Goal: Task Accomplishment & Management: Manage account settings

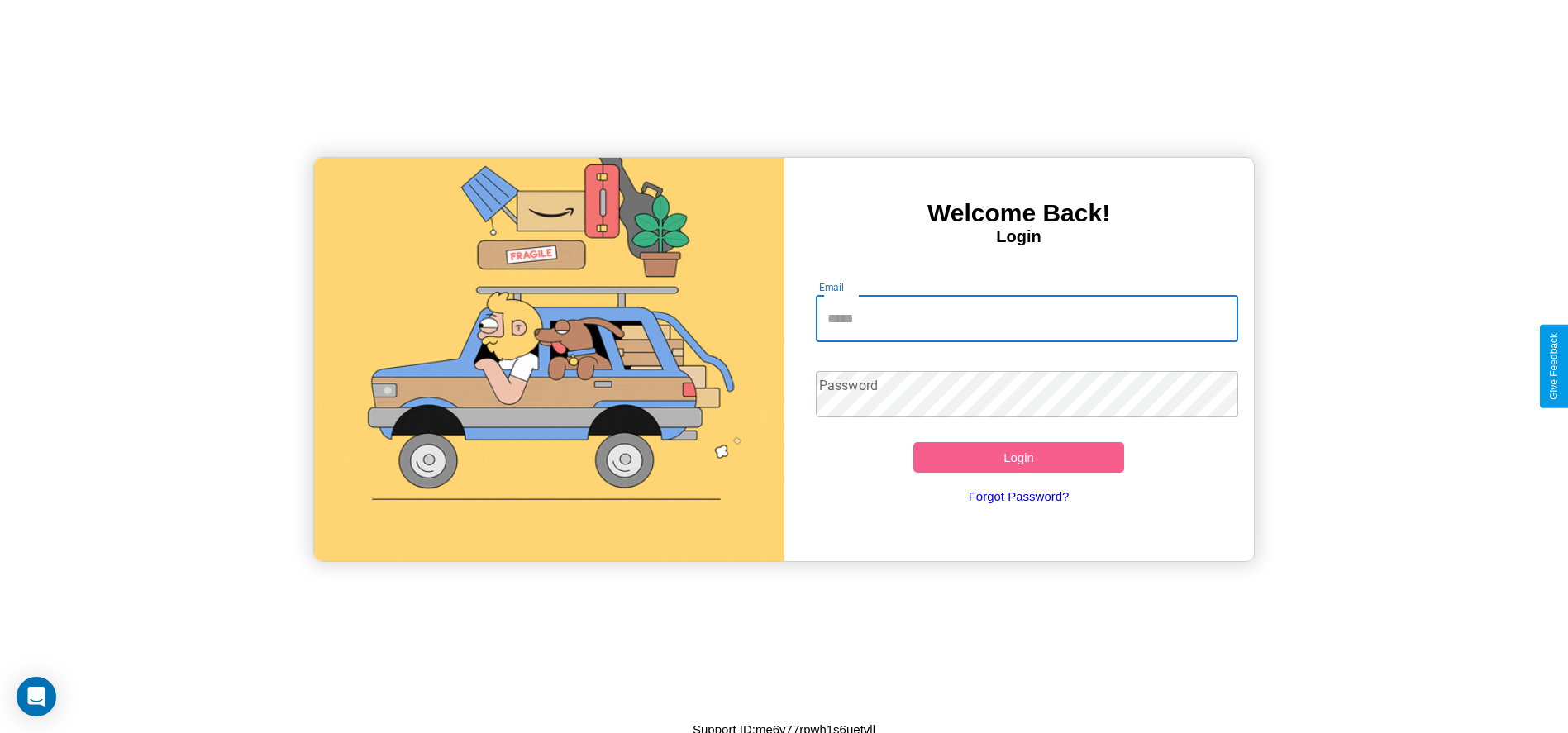
click at [1026, 318] on input "Email" at bounding box center [1026, 318] width 422 height 46
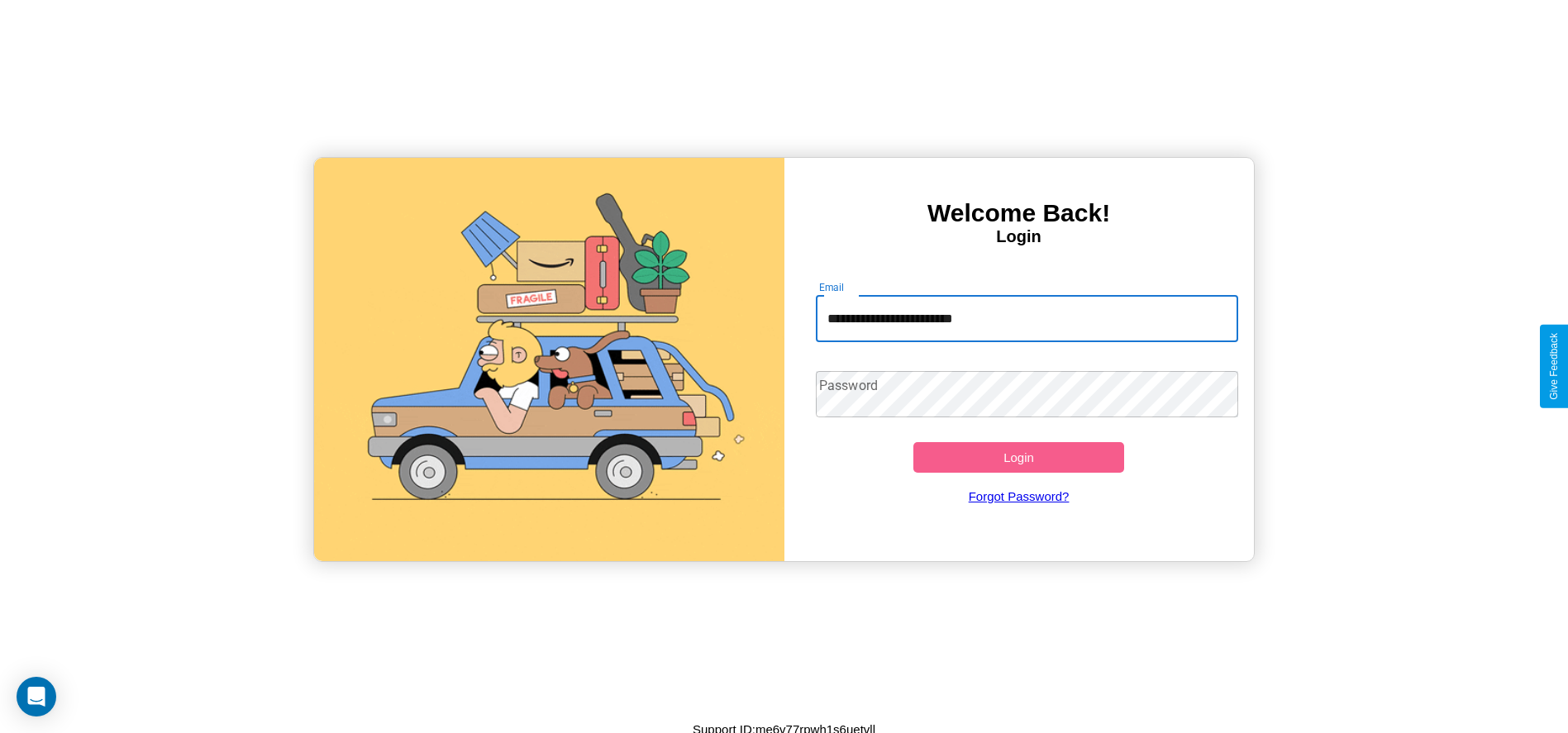
type input "**********"
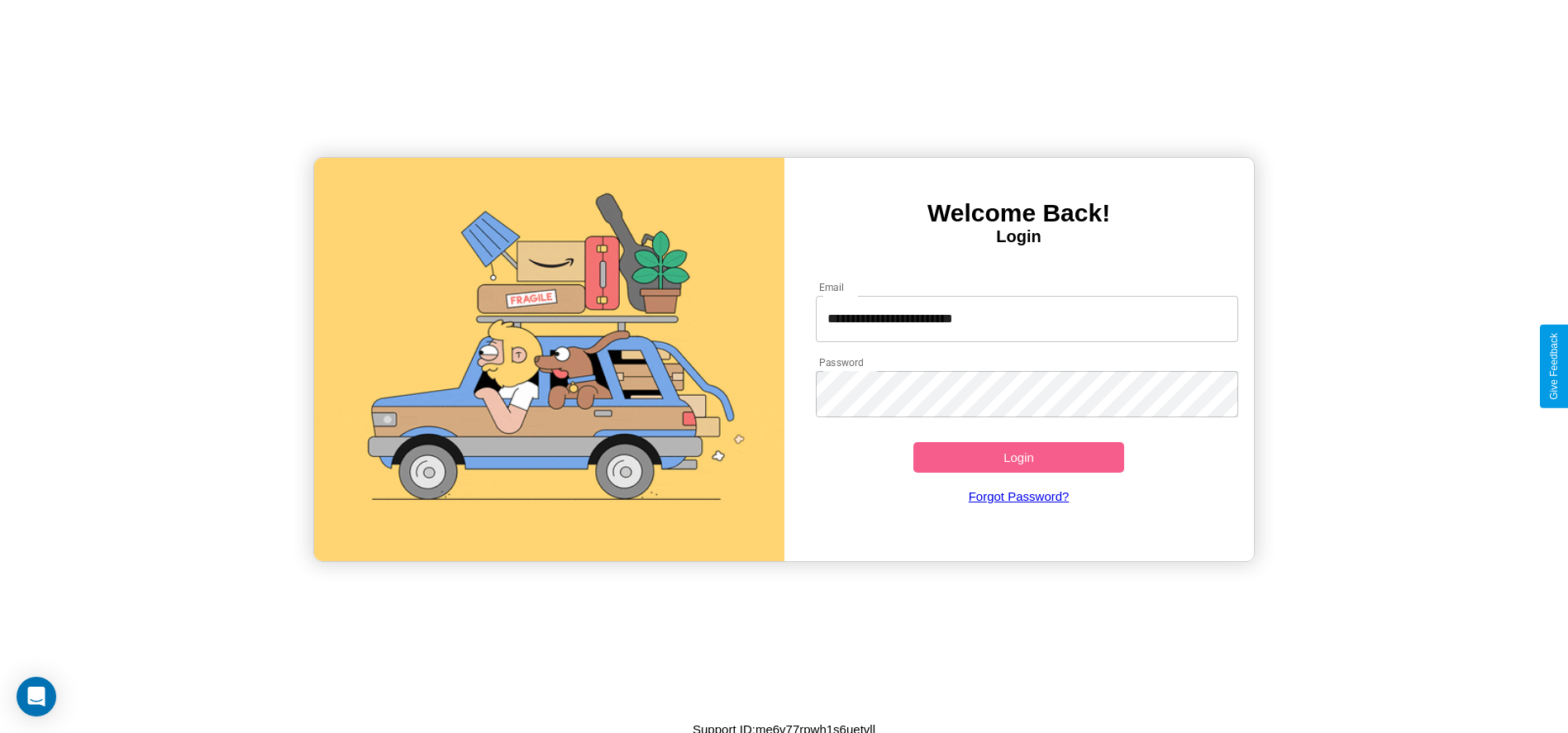
click at [1018, 457] on button "Login" at bounding box center [1019, 457] width 211 height 31
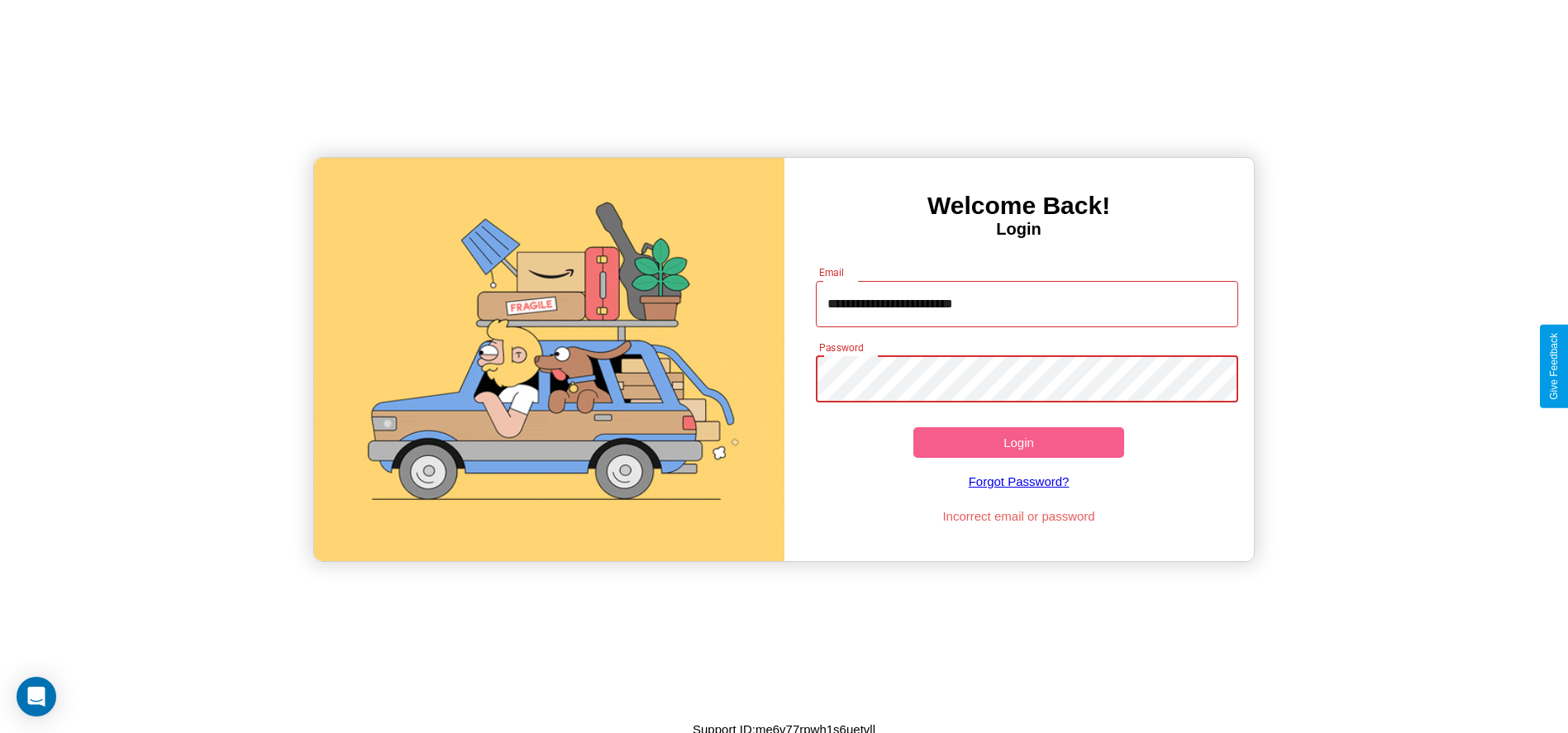
click at [1018, 442] on button "Login" at bounding box center [1019, 442] width 211 height 31
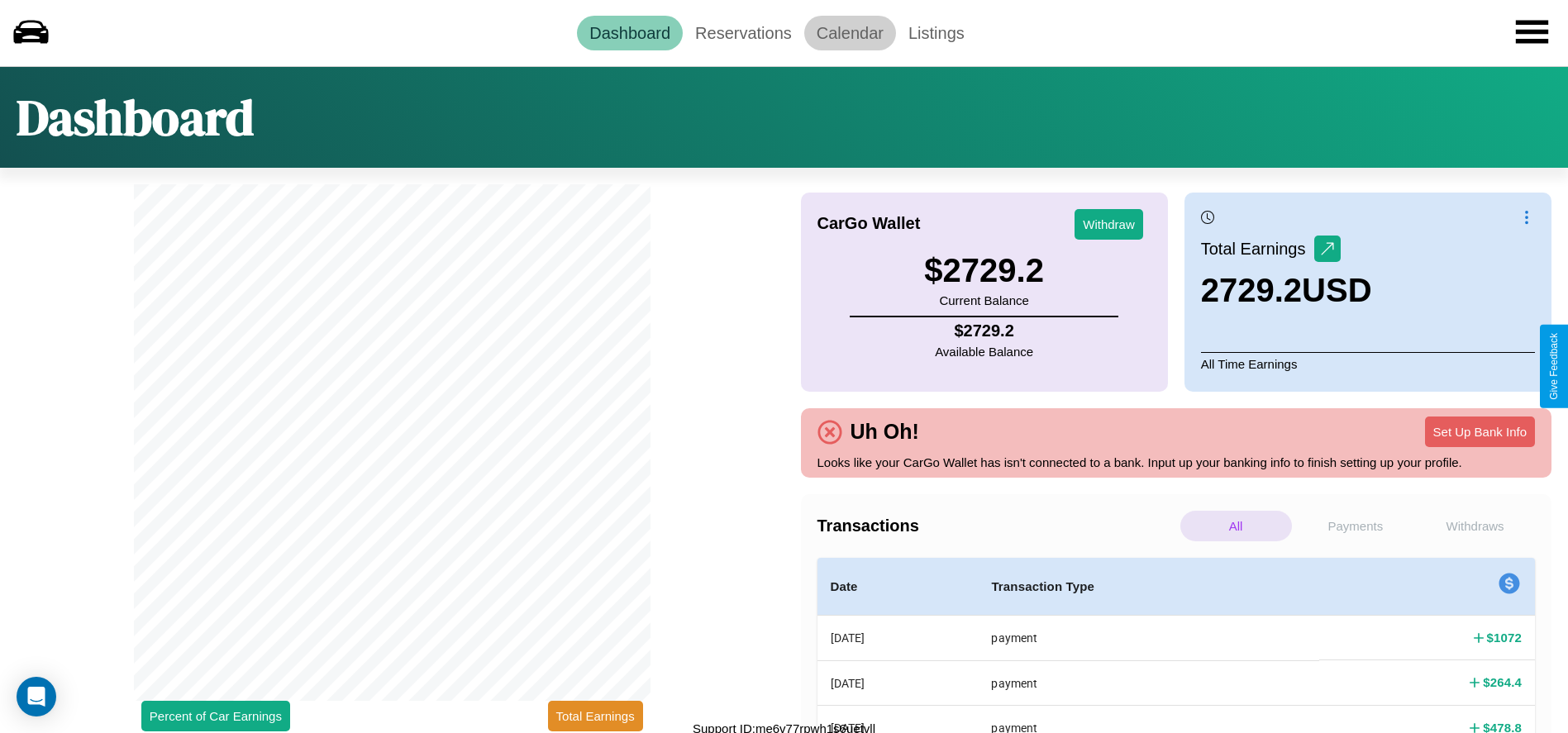
click at [849, 33] on link "Calendar" at bounding box center [850, 33] width 92 height 35
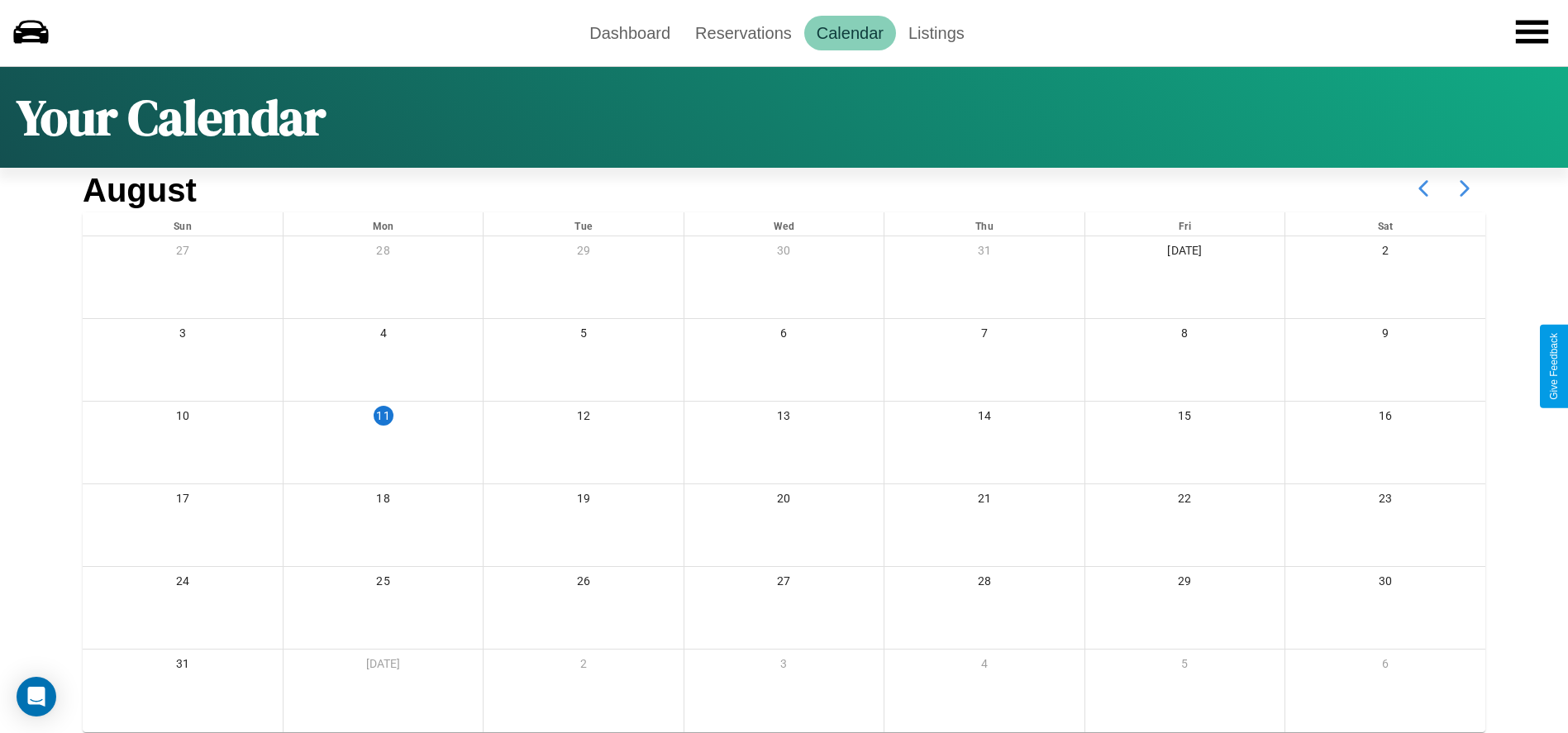
click at [1464, 188] on icon at bounding box center [1464, 188] width 41 height 41
click at [743, 33] on link "Reservations" at bounding box center [743, 33] width 121 height 35
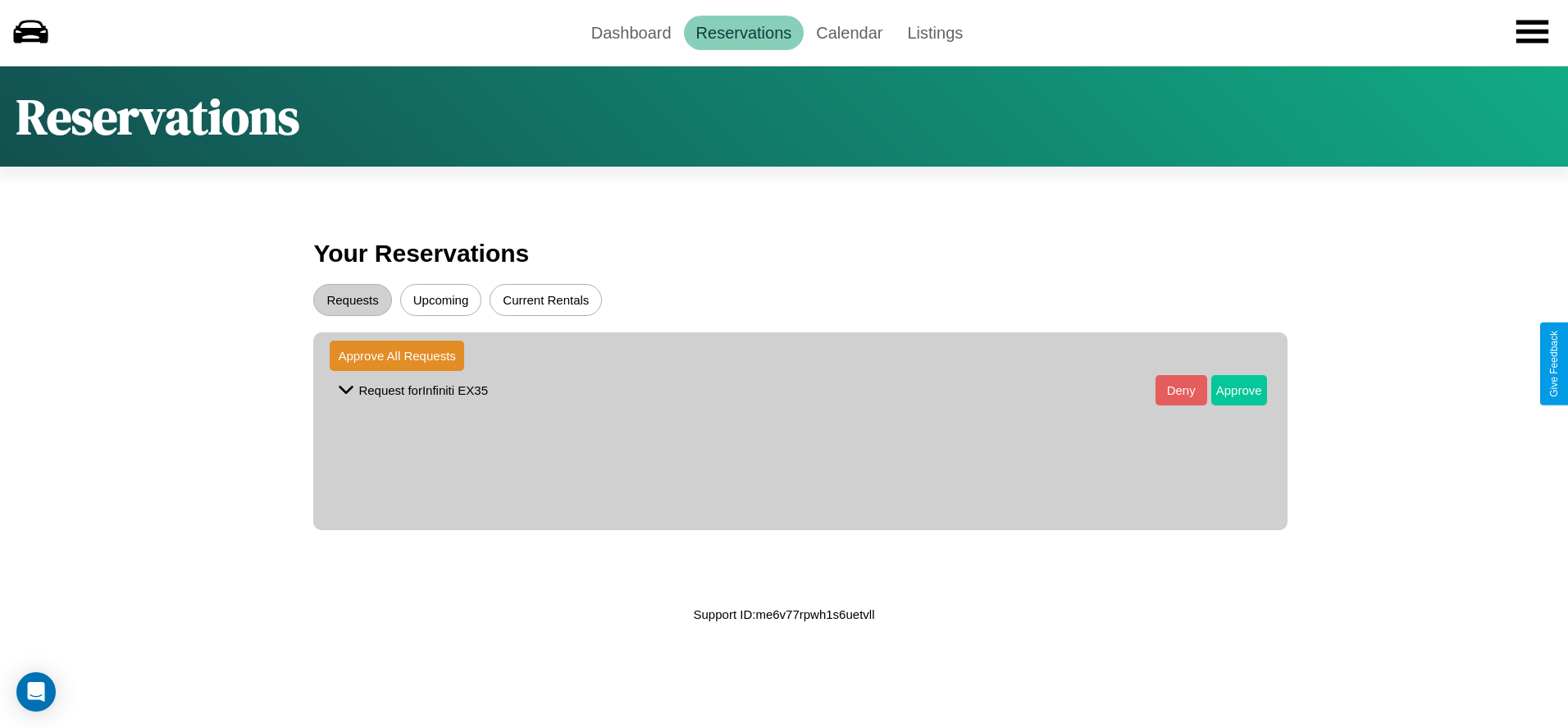
click at [1226, 390] on button "Approve" at bounding box center [1239, 390] width 56 height 31
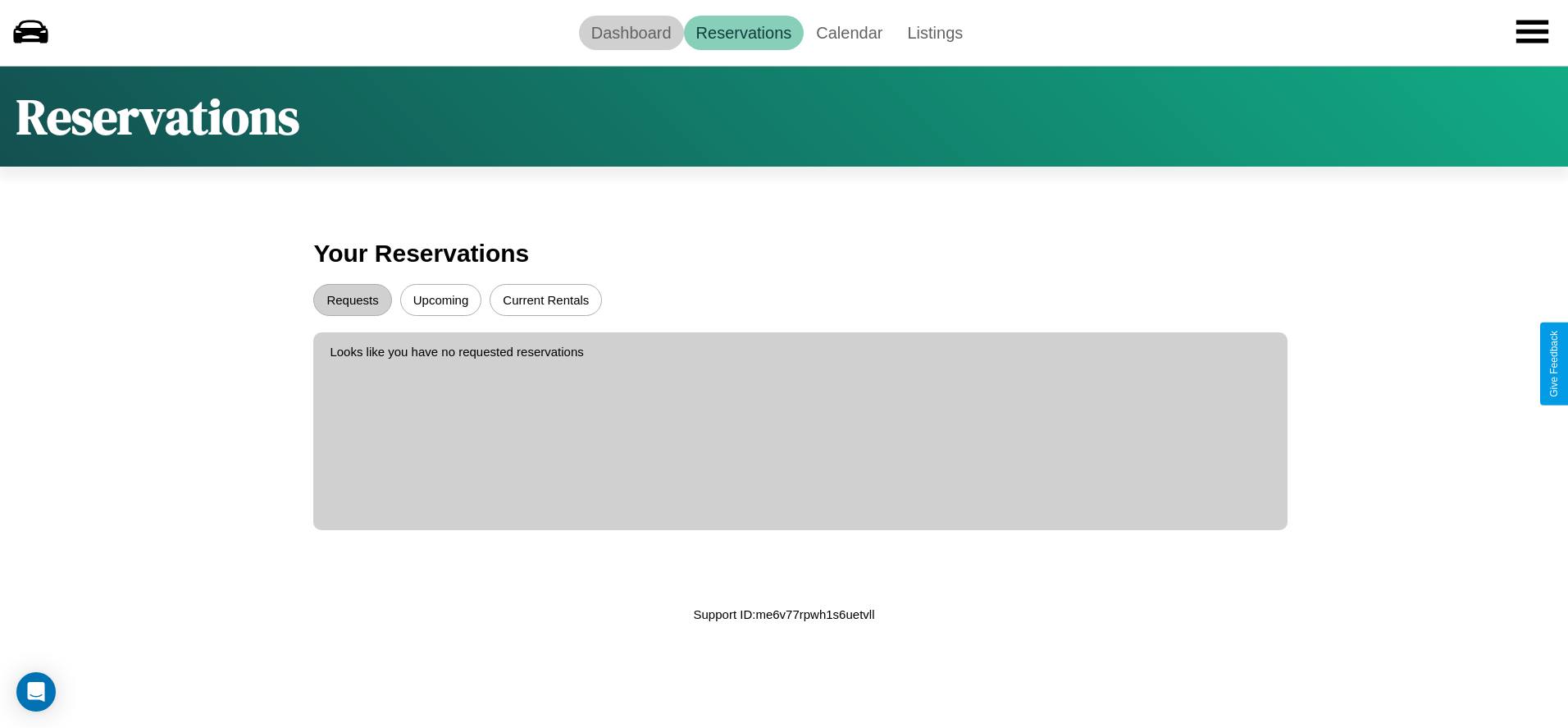
click at [631, 32] on link "Dashboard" at bounding box center [631, 33] width 105 height 35
